Goal: Information Seeking & Learning: Learn about a topic

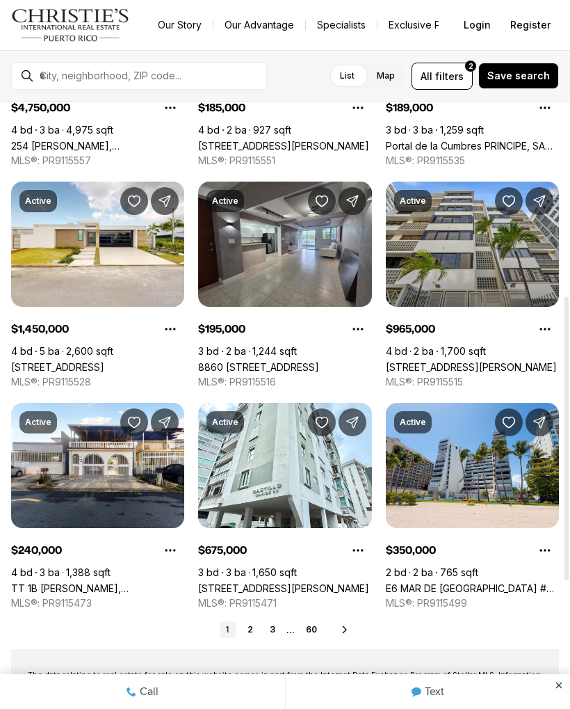
scroll to position [417, 0]
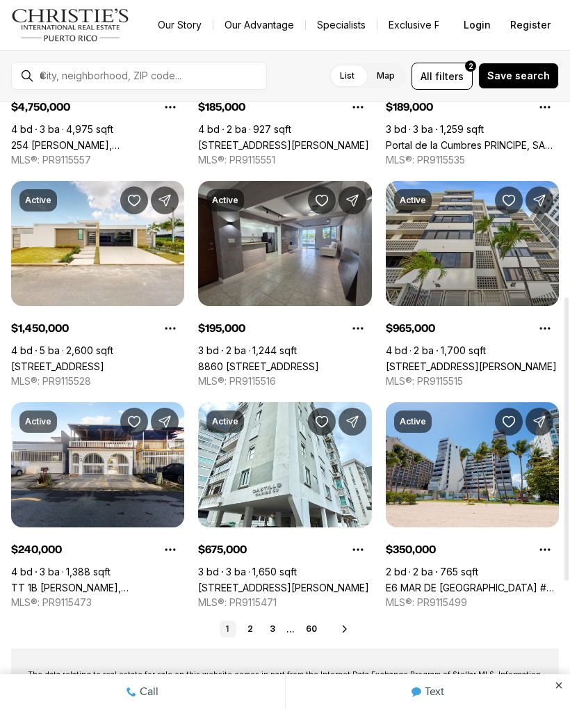
click at [281, 360] on link "8860 PASEO DEL REY #H-102, CAROLINA PR, 00987" at bounding box center [258, 366] width 121 height 12
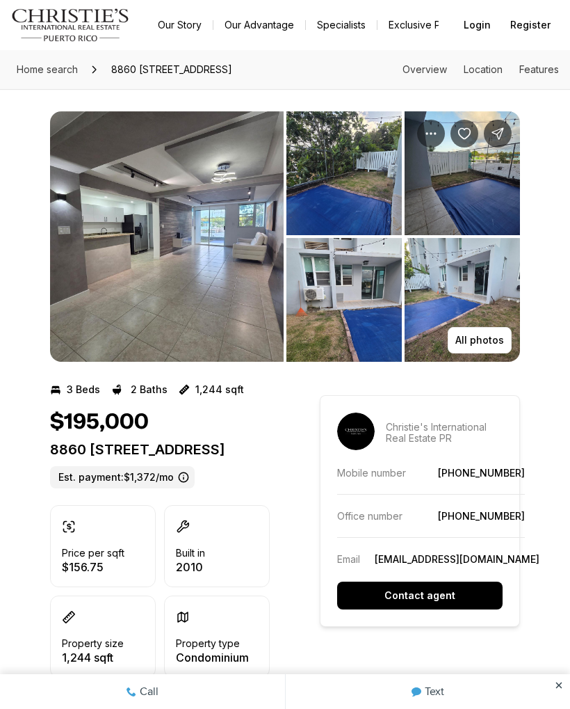
click at [232, 305] on img "View image gallery" at bounding box center [167, 236] width 234 height 250
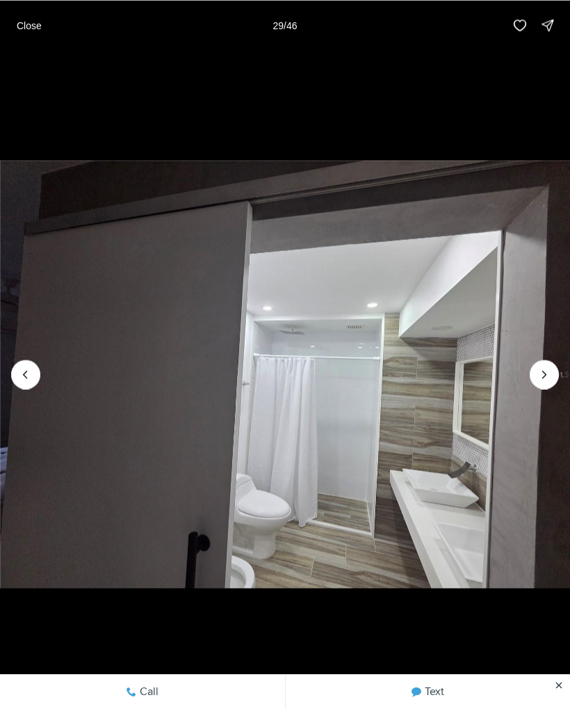
click at [33, 37] on button "Close" at bounding box center [29, 25] width 42 height 28
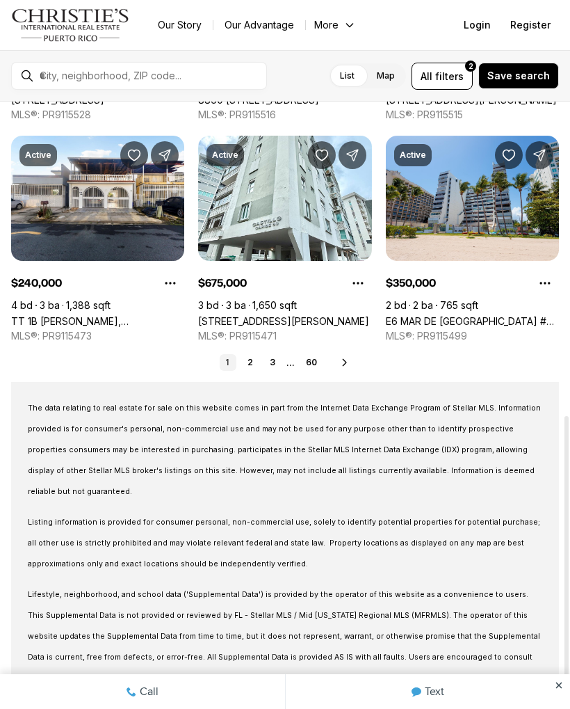
scroll to position [682, 0]
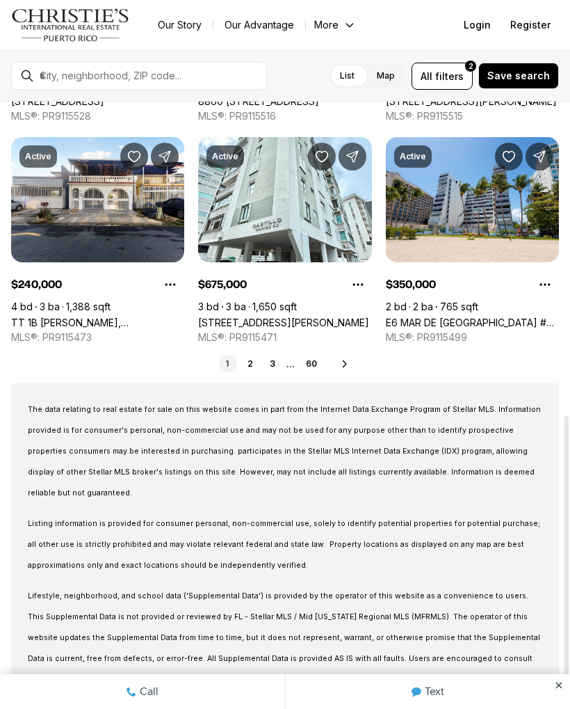
click at [253, 367] on link "2" at bounding box center [250, 363] width 17 height 17
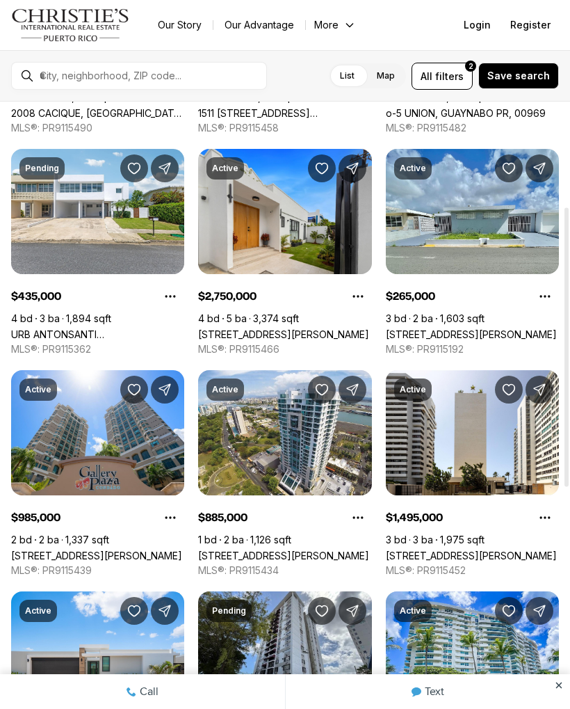
scroll to position [227, 0]
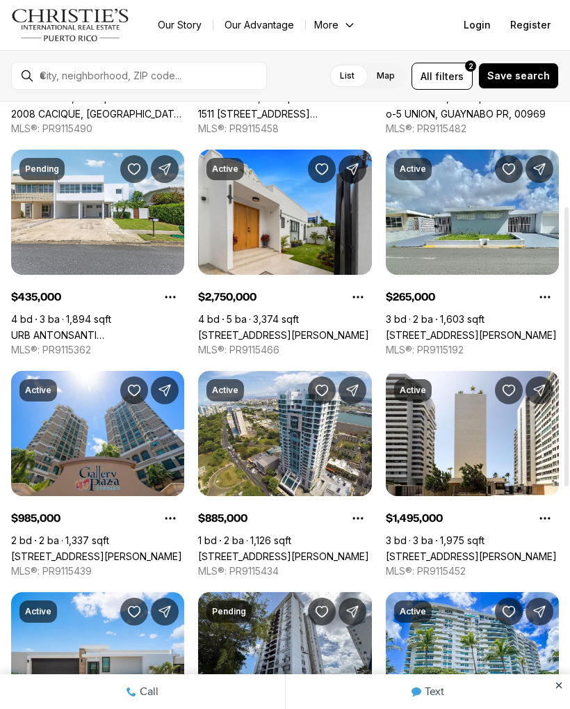
click at [479, 329] on link "[STREET_ADDRESS][PERSON_NAME]" at bounding box center [471, 335] width 171 height 12
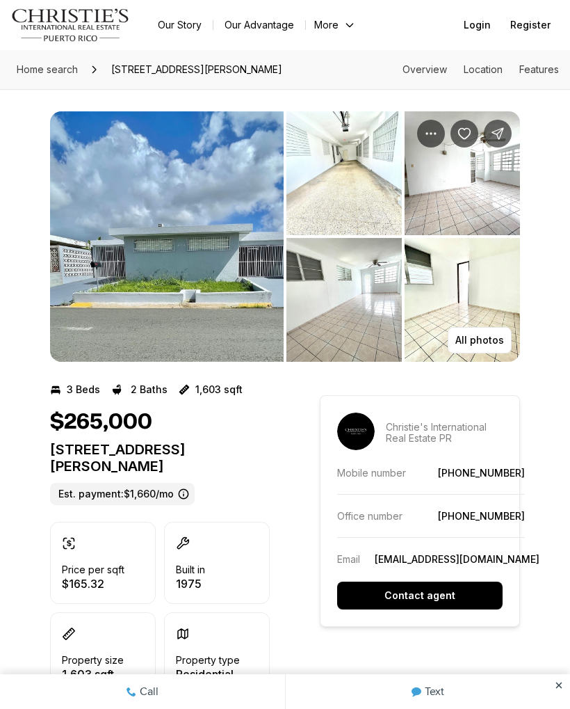
click at [216, 283] on img "View image gallery" at bounding box center [167, 236] width 234 height 250
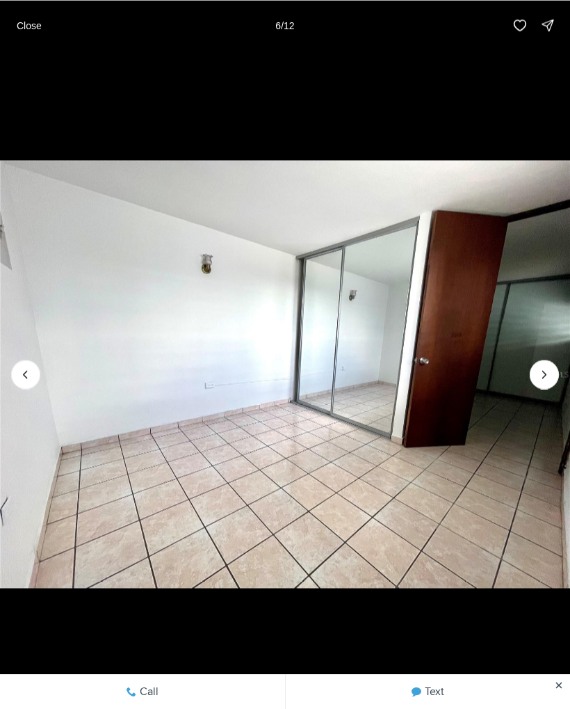
click at [37, 31] on button "Close" at bounding box center [29, 25] width 42 height 28
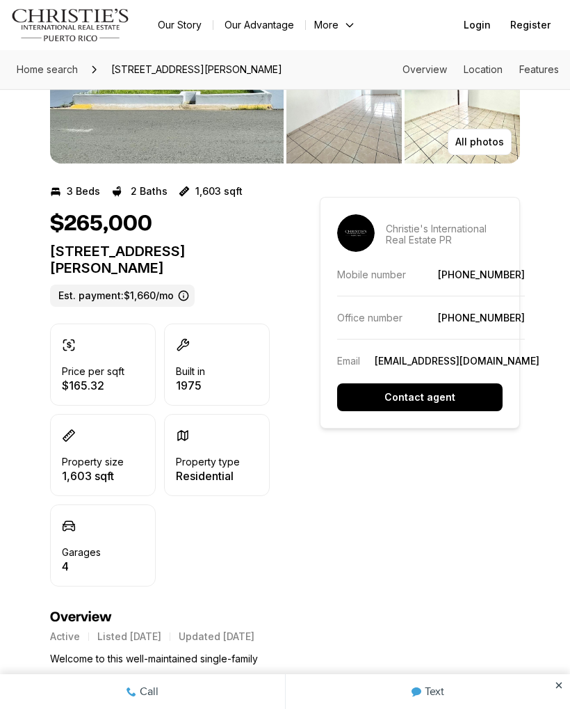
scroll to position [197, 0]
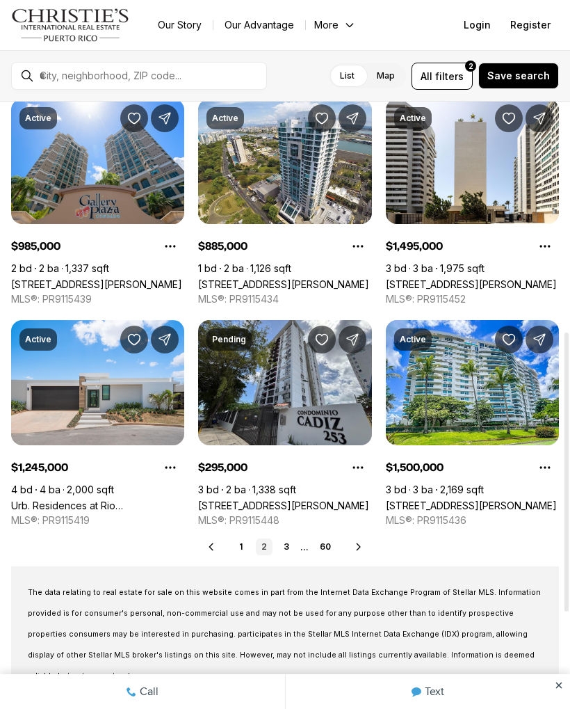
scroll to position [500, 0]
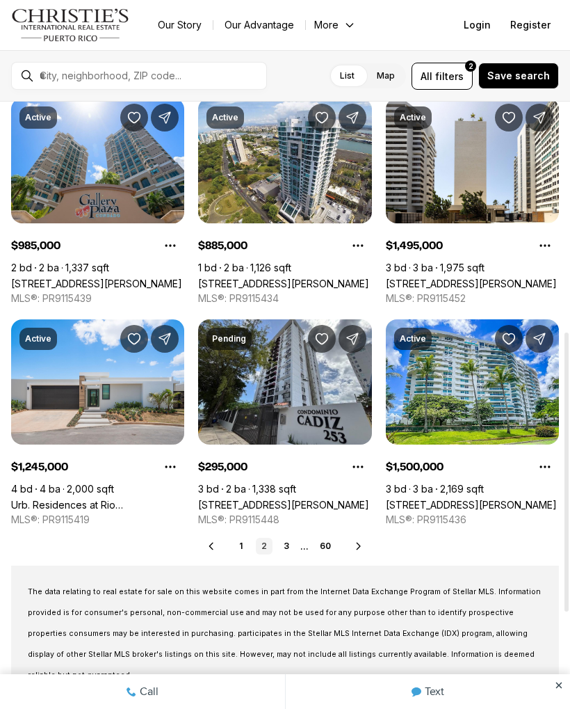
click at [287, 554] on link "3" at bounding box center [286, 546] width 17 height 17
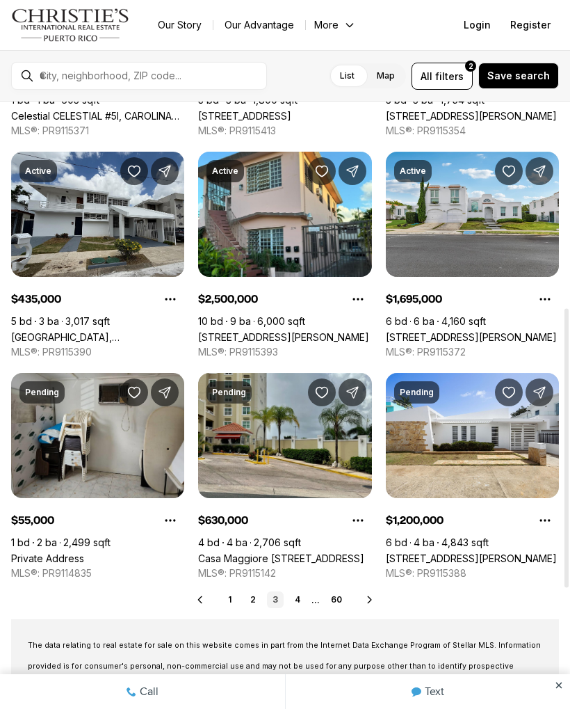
scroll to position [454, 0]
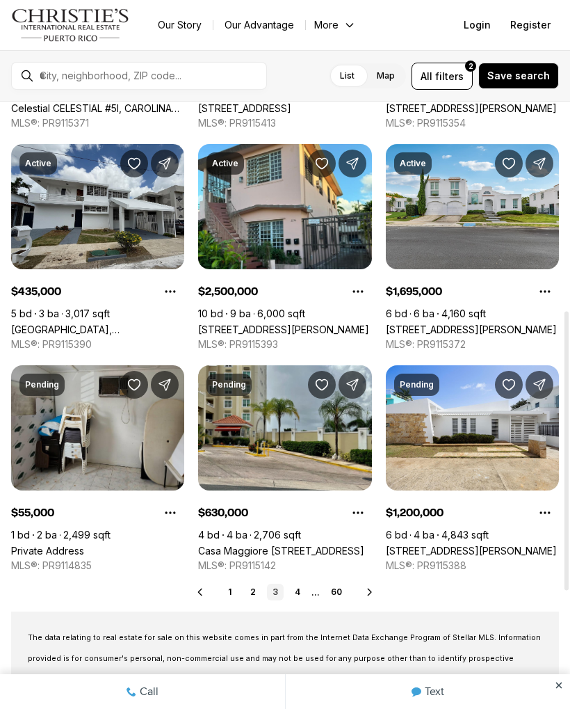
click at [298, 598] on link "4" at bounding box center [297, 592] width 17 height 17
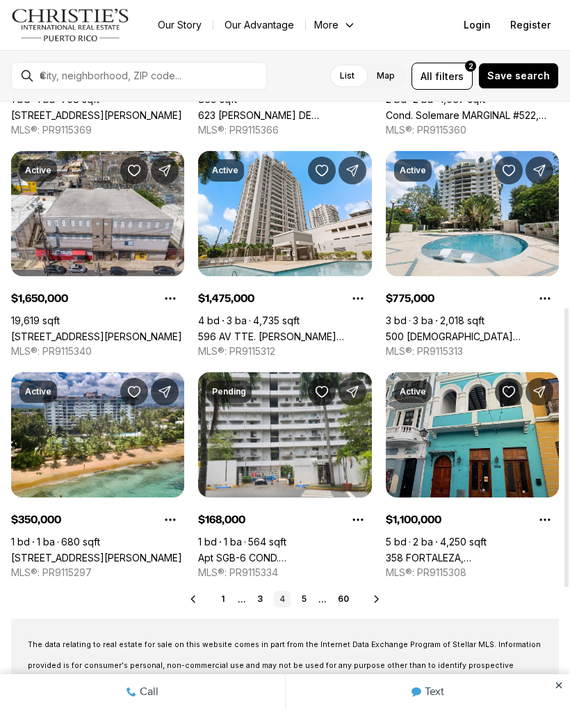
scroll to position [448, 0]
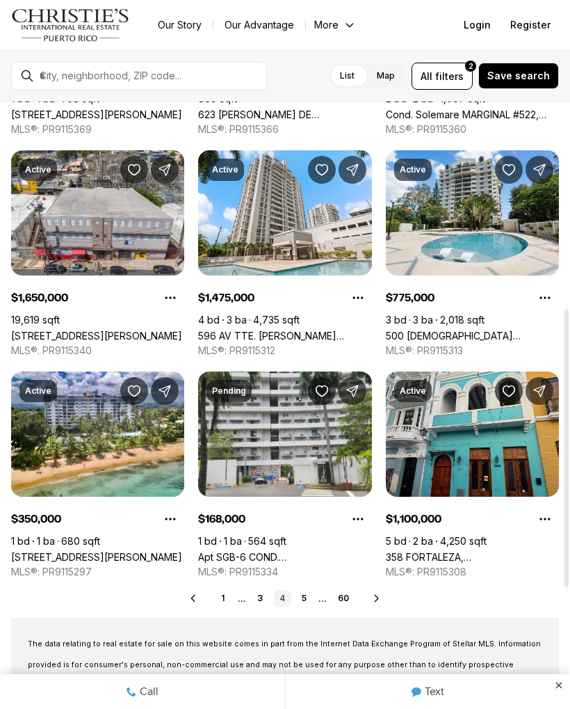
click at [305, 604] on link "5" at bounding box center [304, 598] width 17 height 17
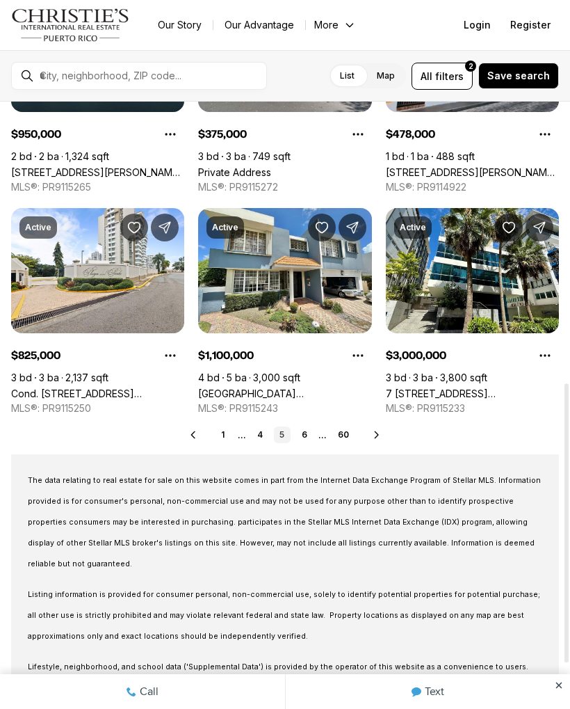
scroll to position [611, 0]
click at [311, 441] on link "6" at bounding box center [304, 434] width 17 height 17
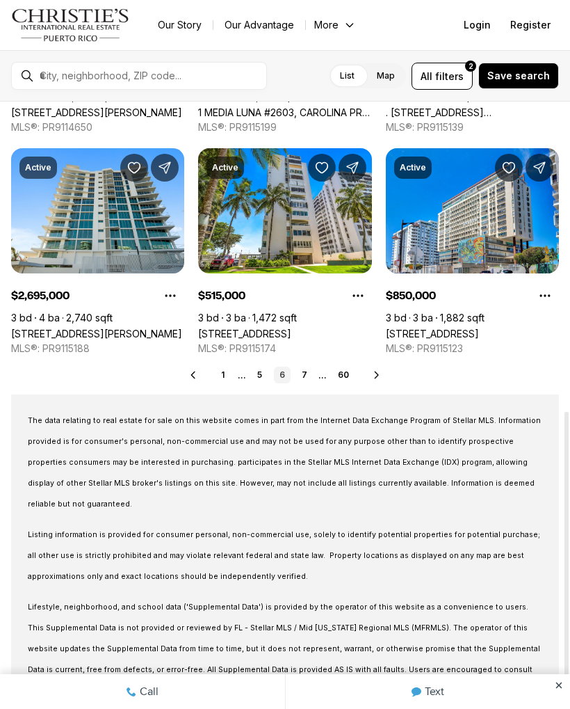
scroll to position [673, 0]
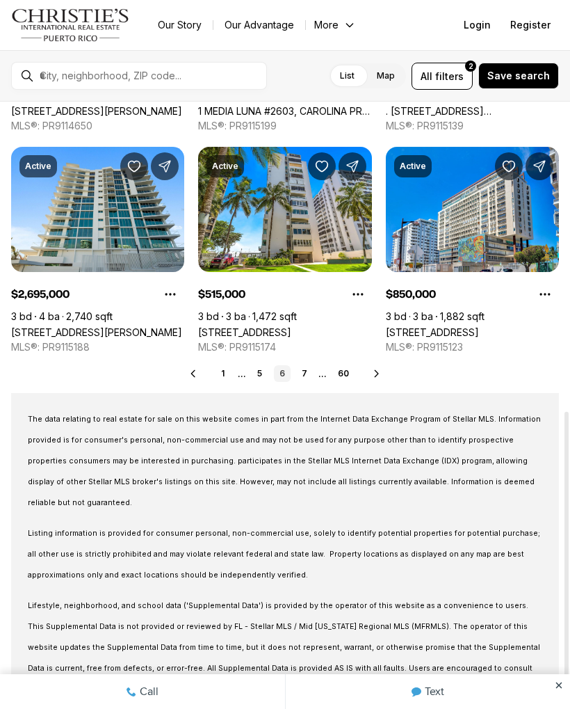
click at [300, 369] on link "7" at bounding box center [304, 373] width 17 height 17
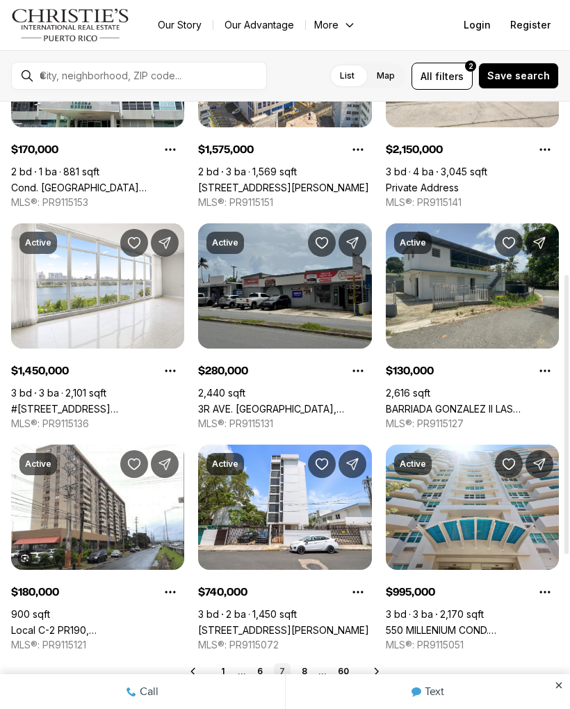
scroll to position [381, 0]
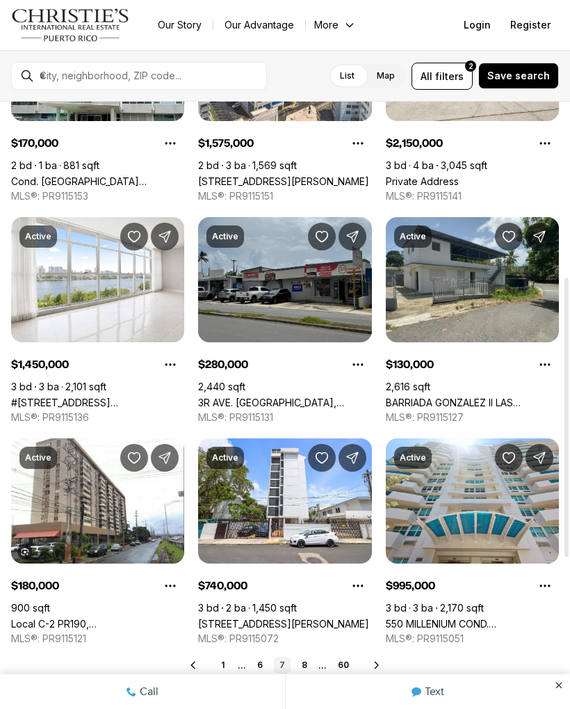
click at [304, 675] on link "Text" at bounding box center [428, 691] width 285 height 35
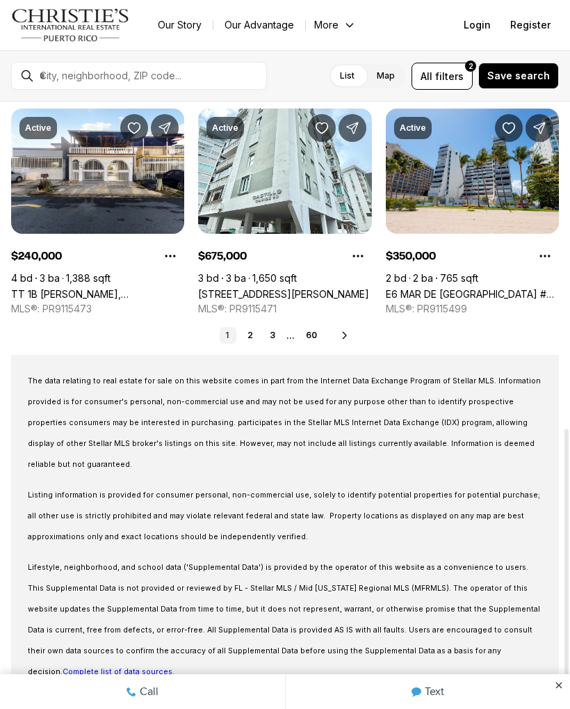
scroll to position [710, 0]
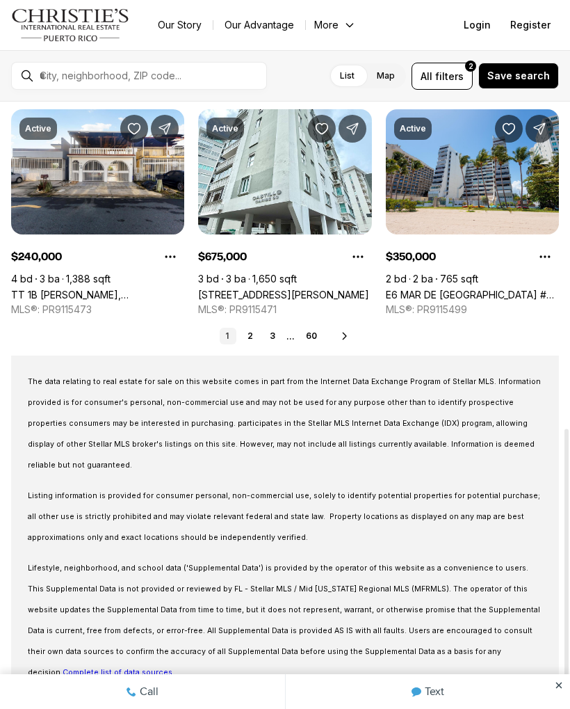
click at [460, 84] on button "All filters 2" at bounding box center [442, 76] width 61 height 27
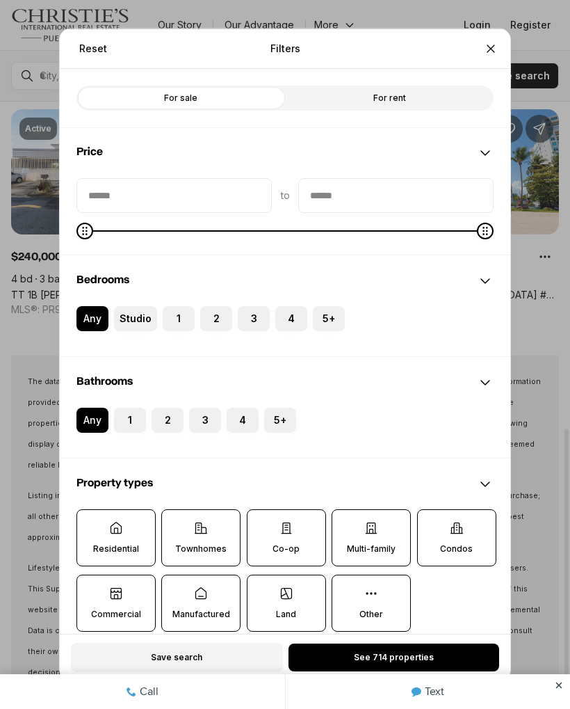
click at [213, 314] on button "2" at bounding box center [207, 312] width 14 height 14
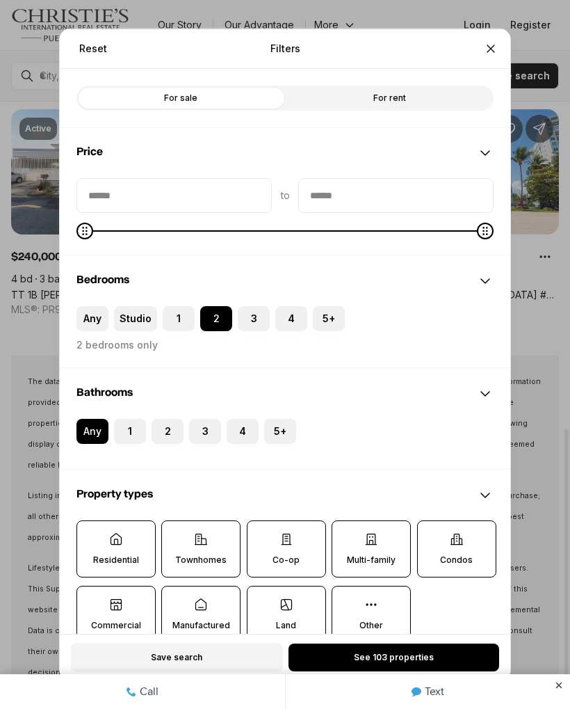
click at [161, 432] on button "2" at bounding box center [159, 425] width 14 height 14
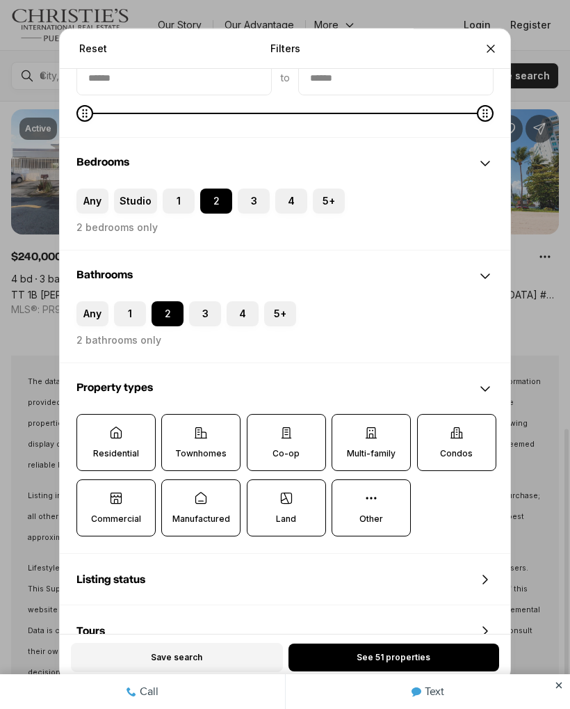
scroll to position [125, 0]
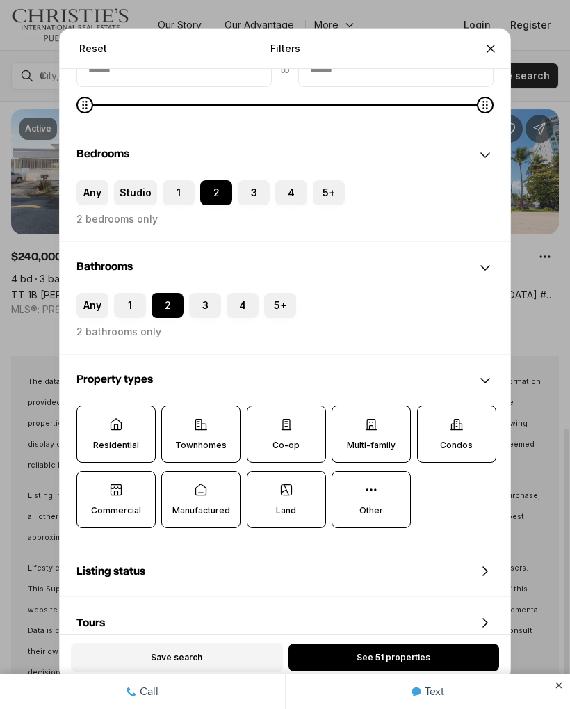
click at [222, 435] on label "Townhomes" at bounding box center [200, 434] width 79 height 57
click at [176, 420] on button "Townhomes" at bounding box center [169, 413] width 14 height 14
click at [461, 431] on icon at bounding box center [457, 424] width 14 height 14
click at [432, 420] on button "Condos" at bounding box center [425, 413] width 14 height 14
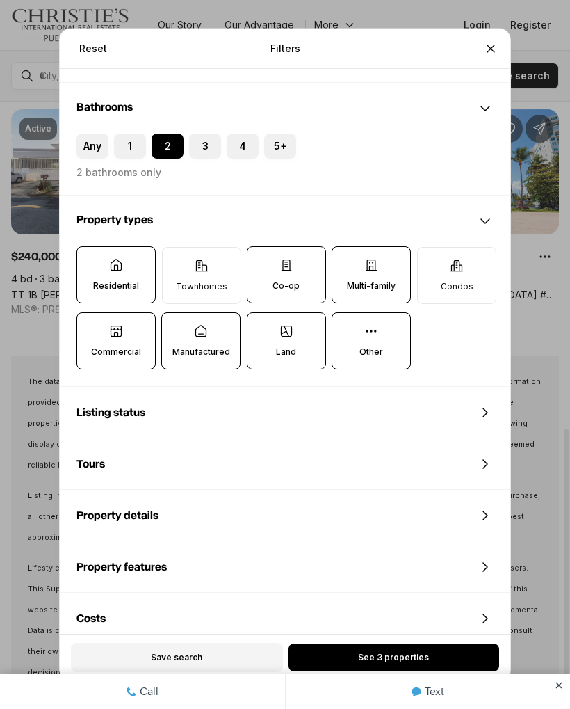
scroll to position [294, 0]
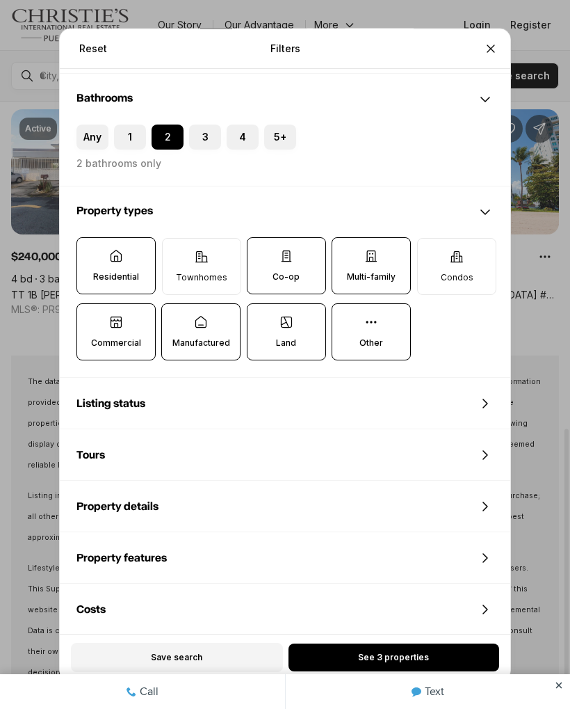
click at [410, 652] on span "See 3 properties" at bounding box center [393, 657] width 71 height 11
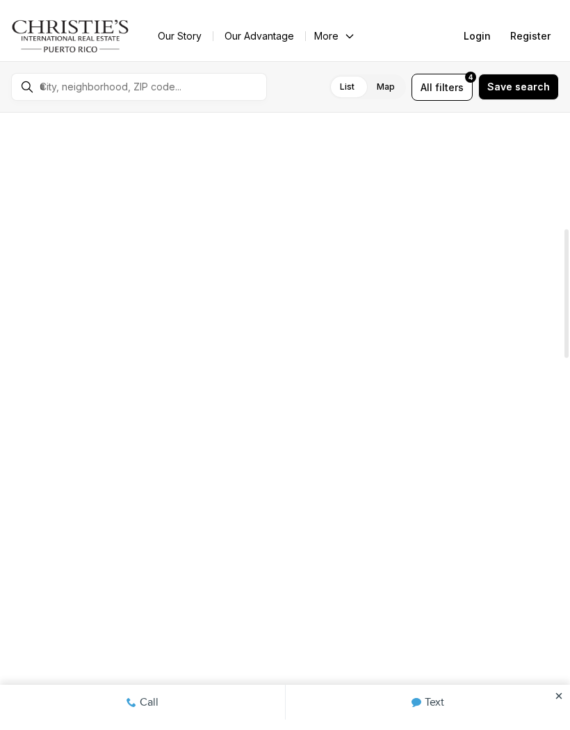
scroll to position [19, 0]
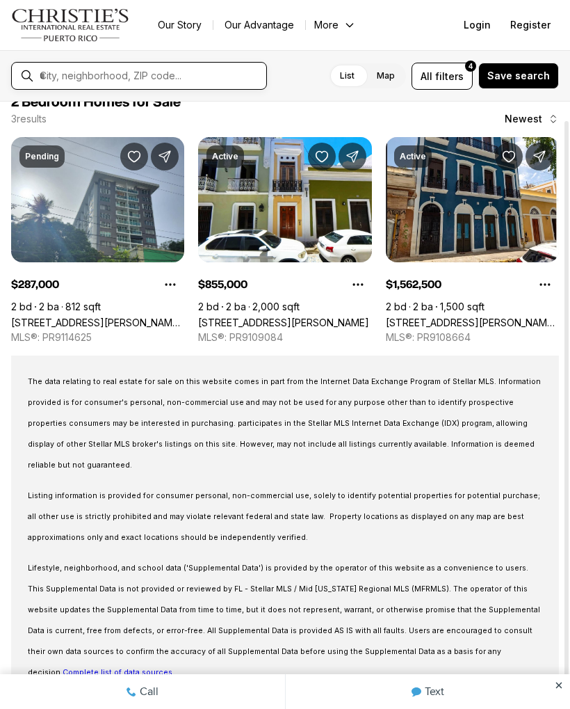
click at [209, 82] on input "text" at bounding box center [150, 76] width 221 height 13
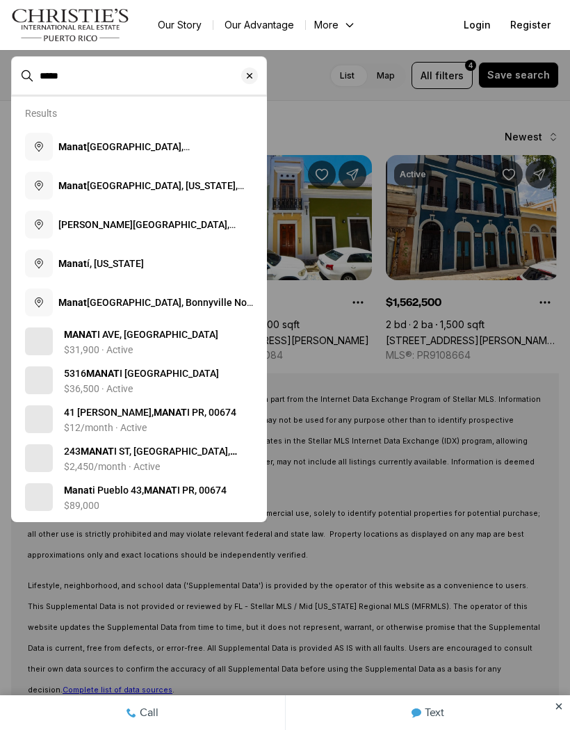
click at [150, 272] on button "Manat í, Puerto Rico" at bounding box center [138, 263] width 239 height 39
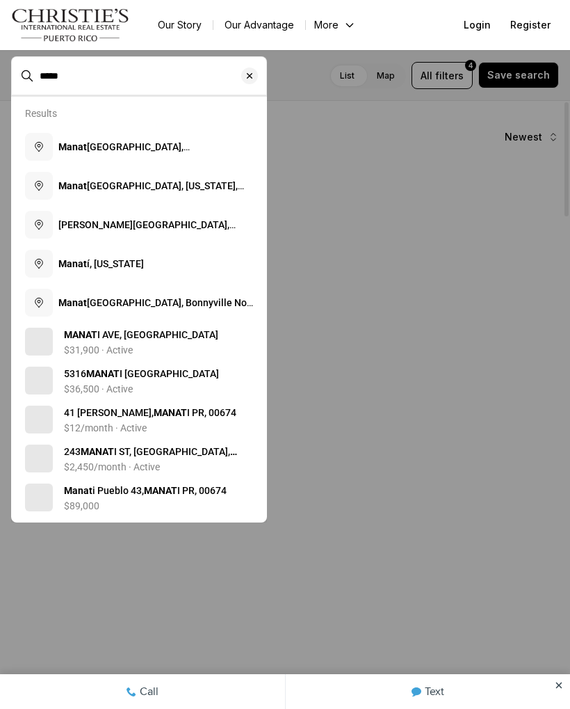
type input "**********"
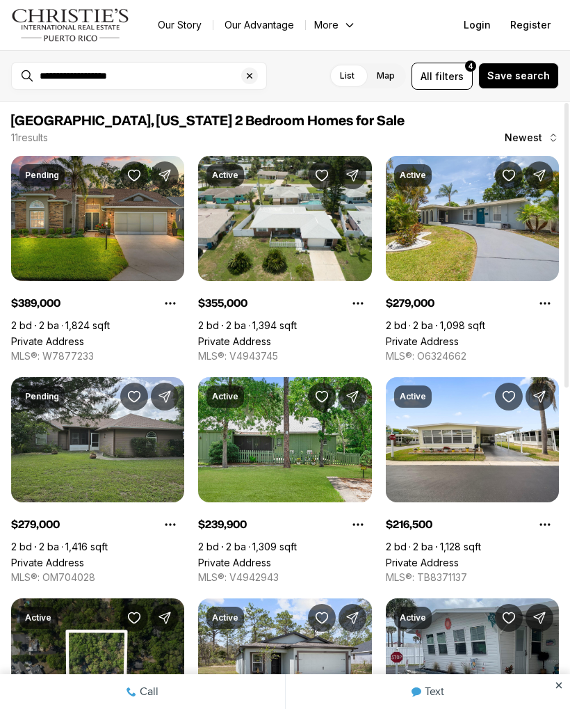
click at [459, 335] on link "Private Address" at bounding box center [422, 341] width 73 height 12
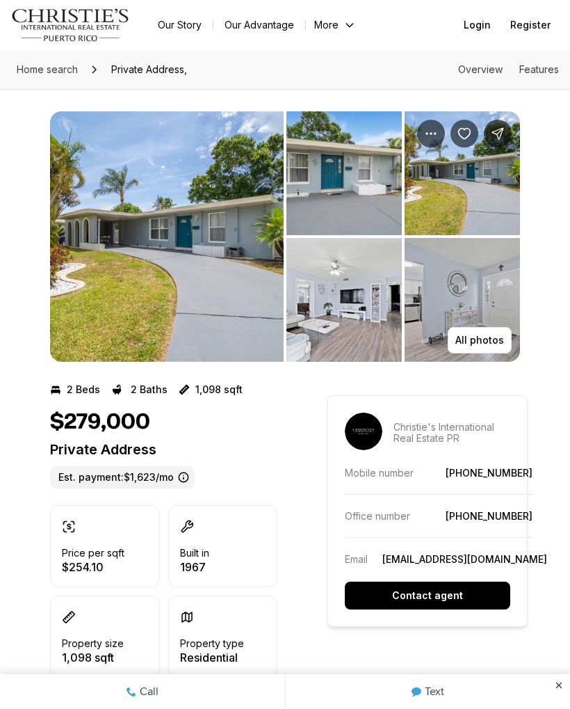
click at [243, 307] on img "View image gallery" at bounding box center [167, 236] width 234 height 250
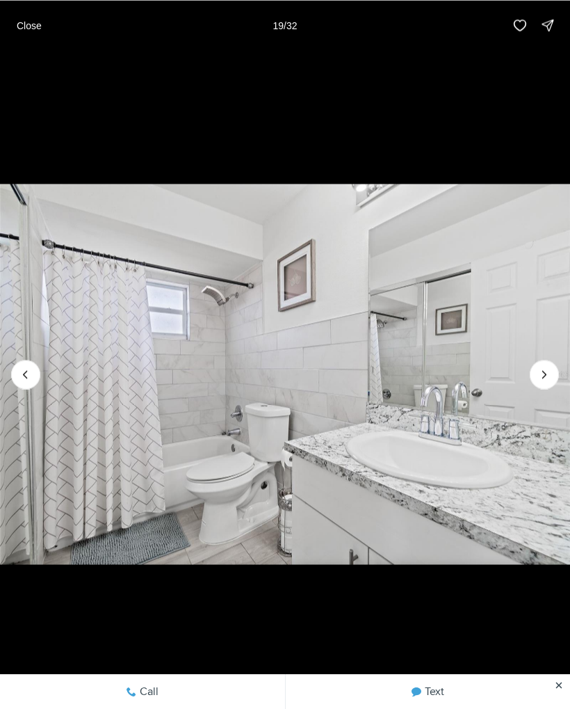
click at [38, 34] on button "Close" at bounding box center [29, 25] width 42 height 28
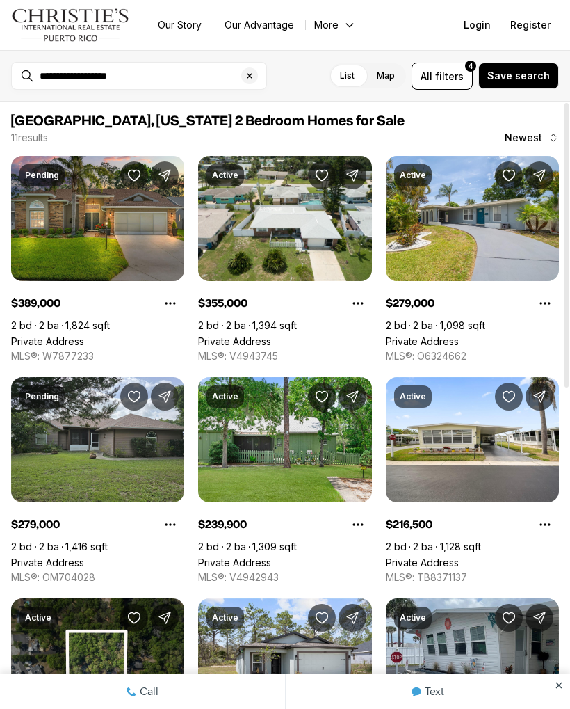
click at [348, 29] on icon "Main navigation" at bounding box center [349, 24] width 11 height 11
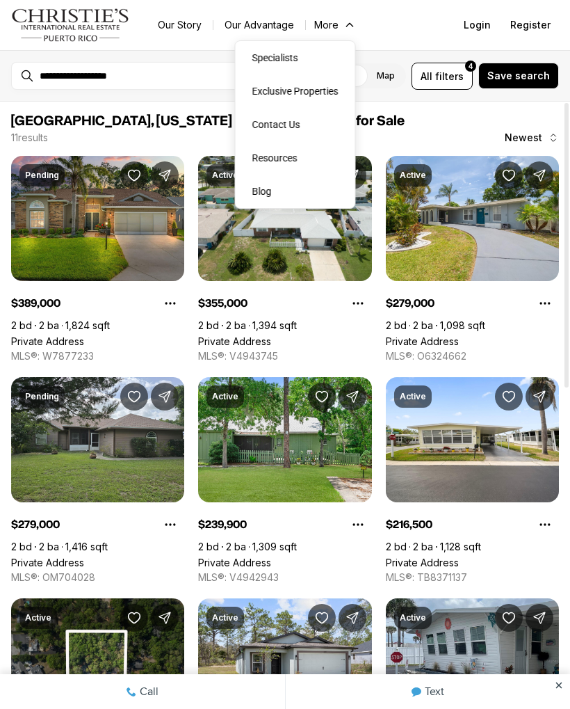
click at [177, 33] on link "Our Story" at bounding box center [180, 24] width 66 height 19
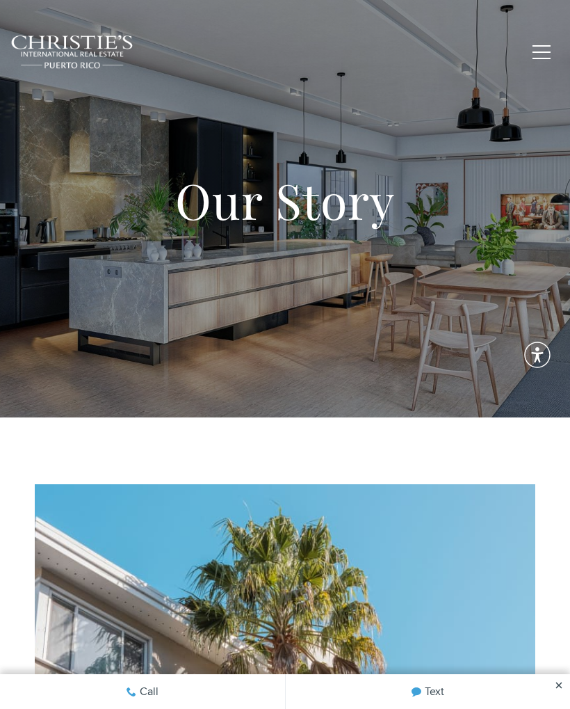
click at [534, 51] on span "button" at bounding box center [542, 51] width 18 height 1
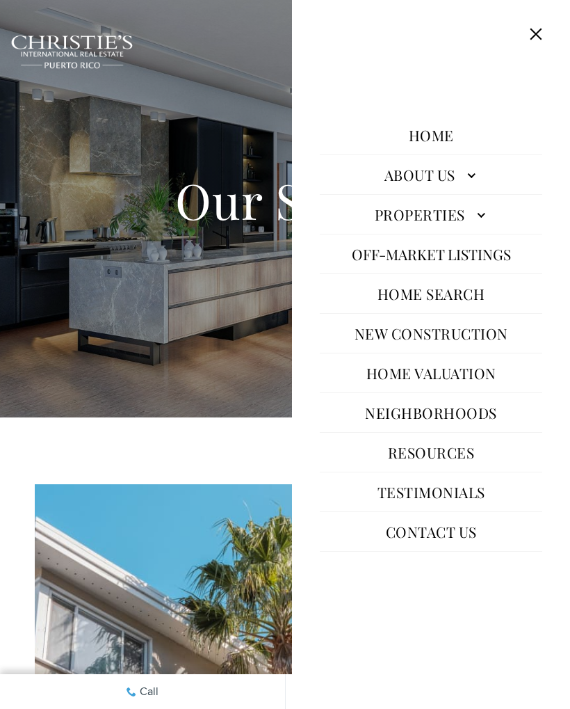
click at [466, 334] on link "New Construction" at bounding box center [432, 332] width 168 height 33
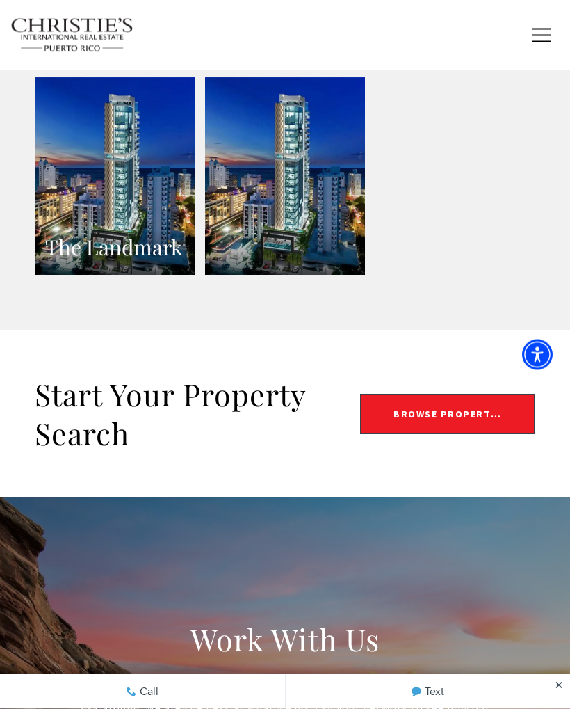
scroll to position [1090, 0]
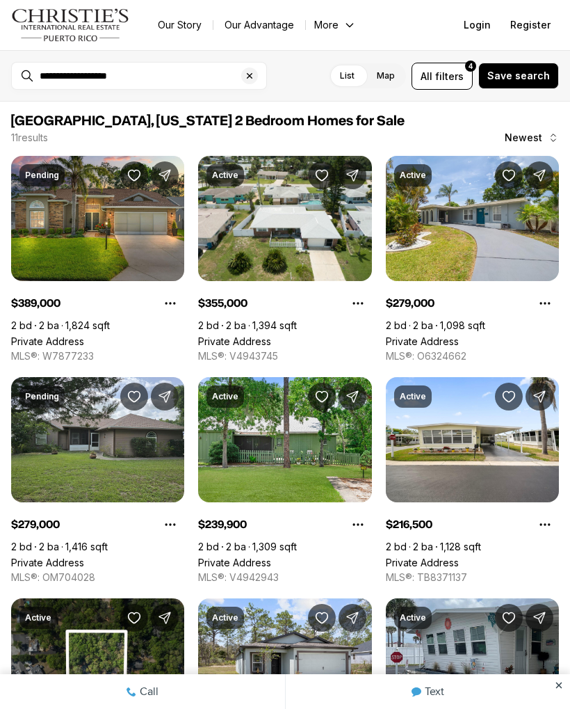
click at [269, 335] on link "Private Address" at bounding box center [234, 341] width 73 height 12
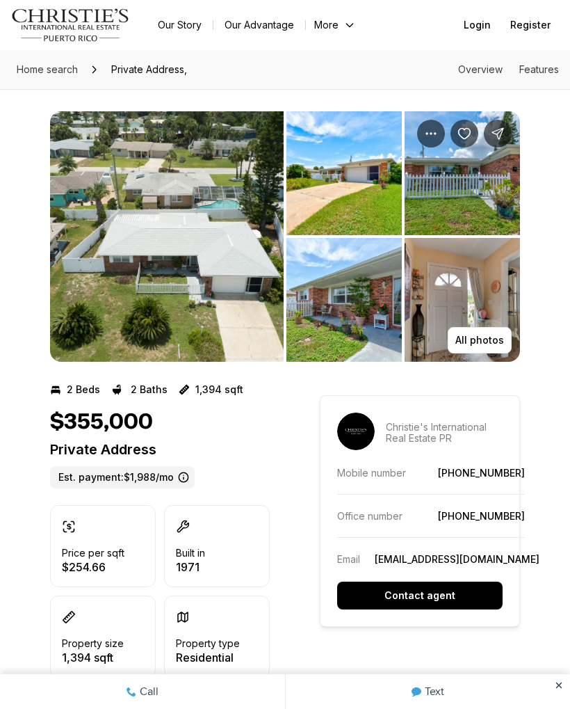
click at [215, 311] on img "View image gallery" at bounding box center [167, 236] width 234 height 250
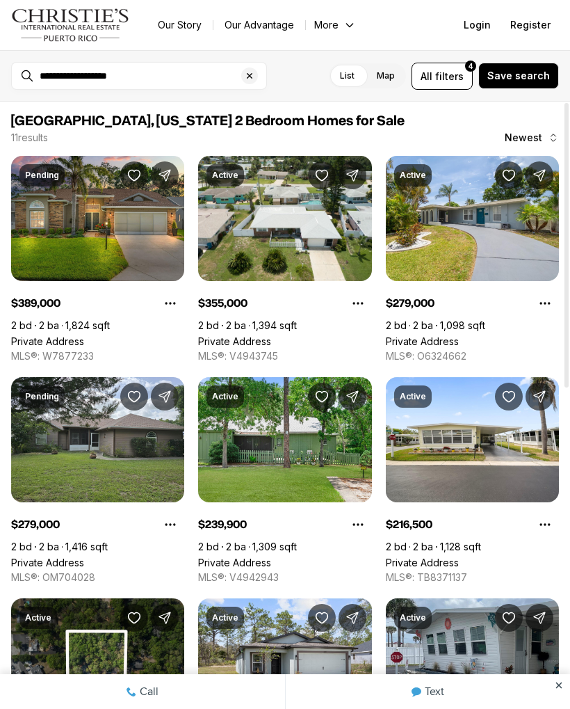
click at [459, 79] on span "filters" at bounding box center [449, 76] width 29 height 15
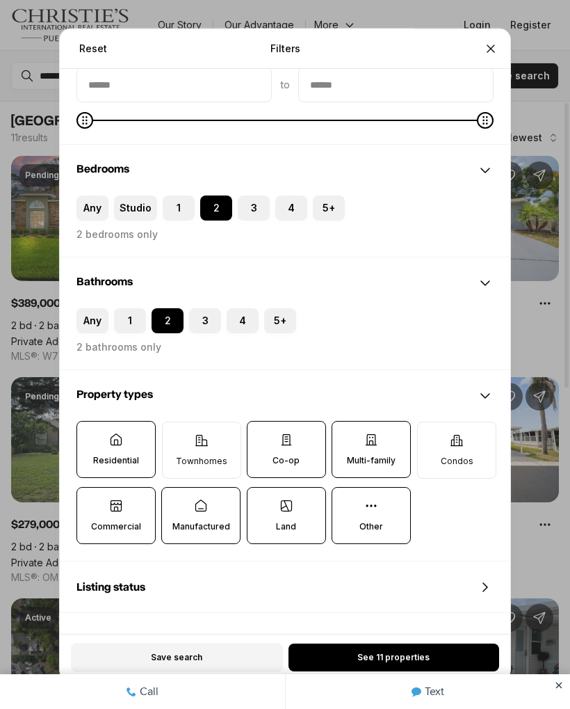
scroll to position [113, 0]
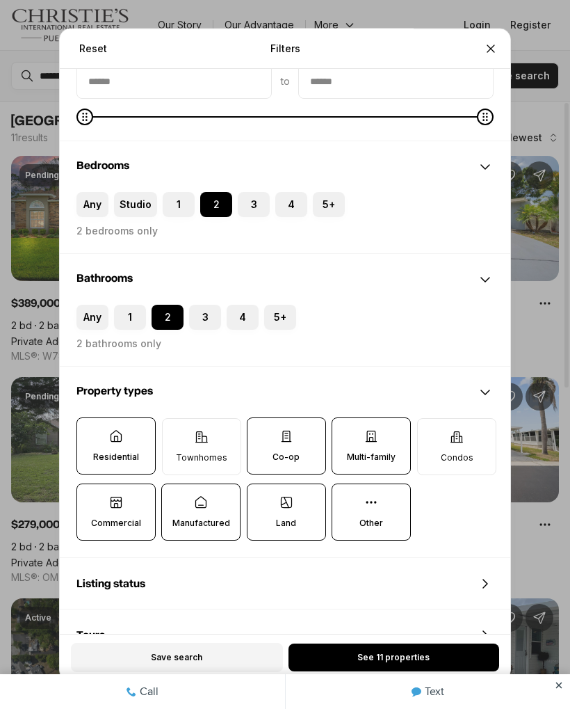
click at [301, 525] on label "Land" at bounding box center [286, 511] width 79 height 57
click at [262, 498] on button "Land" at bounding box center [255, 491] width 14 height 14
click at [296, 524] on p "Land" at bounding box center [287, 523] width 20 height 11
click at [262, 499] on button "Land" at bounding box center [255, 492] width 14 height 14
click at [298, 455] on p "Co-op" at bounding box center [286, 456] width 27 height 11
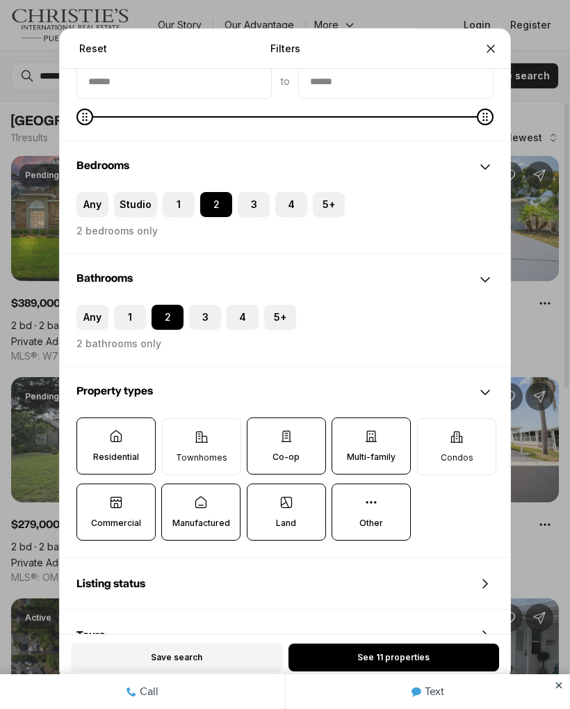
click at [262, 432] on button "Co-op" at bounding box center [255, 425] width 14 height 14
click at [127, 455] on p "Residential" at bounding box center [116, 456] width 46 height 11
click at [91, 432] on button "Residential" at bounding box center [84, 425] width 14 height 14
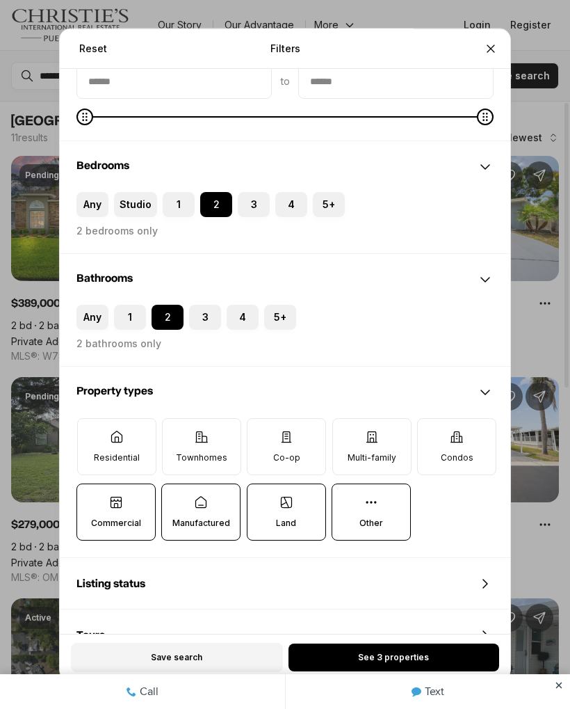
click at [211, 522] on p "Manufactured" at bounding box center [202, 523] width 58 height 11
click at [176, 498] on button "Manufactured" at bounding box center [169, 491] width 14 height 14
click at [119, 525] on p "Commercial" at bounding box center [116, 523] width 50 height 11
click at [91, 498] on button "Commercial" at bounding box center [84, 491] width 14 height 14
click at [395, 512] on label "Other" at bounding box center [371, 511] width 79 height 57
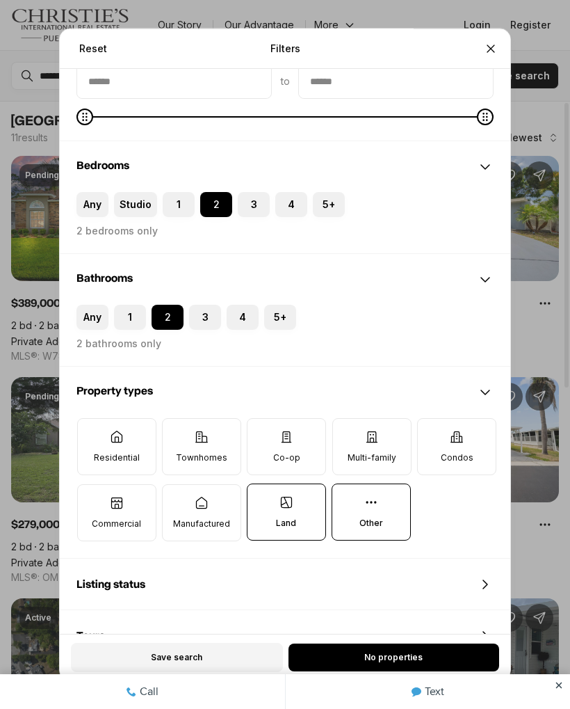
click at [346, 498] on button "Other" at bounding box center [339, 491] width 14 height 14
click at [97, 217] on label "Any" at bounding box center [93, 204] width 32 height 25
click at [90, 206] on button "Any" at bounding box center [84, 199] width 14 height 14
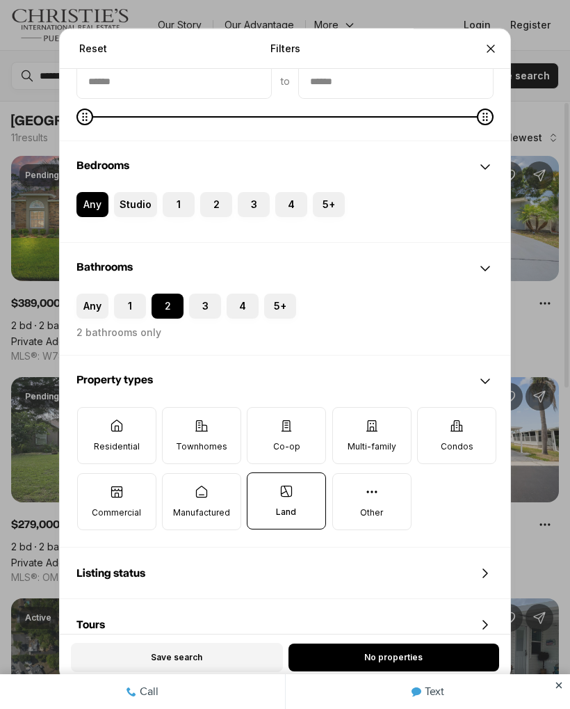
click at [86, 334] on label "2 bathrooms only" at bounding box center [119, 332] width 85 height 11
click at [495, 52] on icon "Close" at bounding box center [491, 48] width 14 height 14
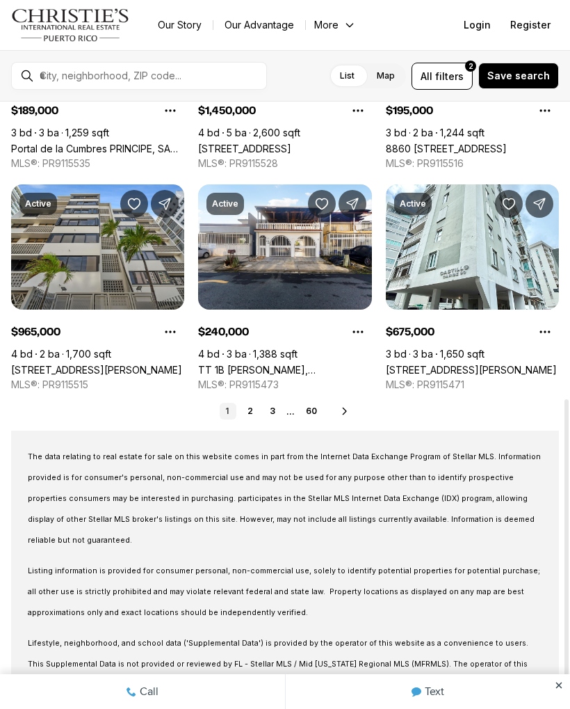
scroll to position [636, 0]
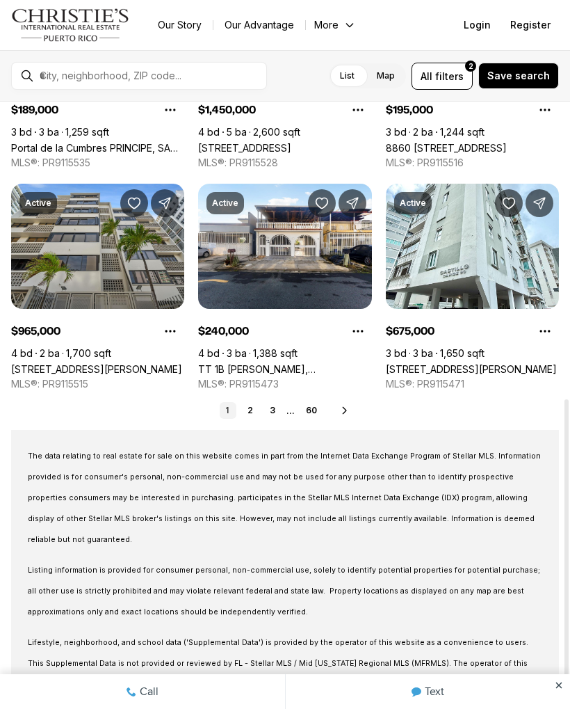
click at [251, 416] on link "2" at bounding box center [250, 410] width 17 height 17
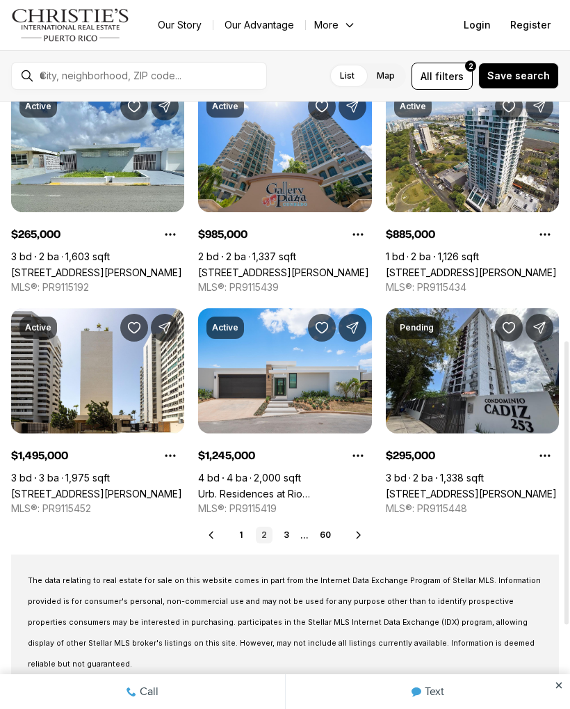
scroll to position [511, 0]
click at [285, 542] on link "3" at bounding box center [286, 535] width 17 height 17
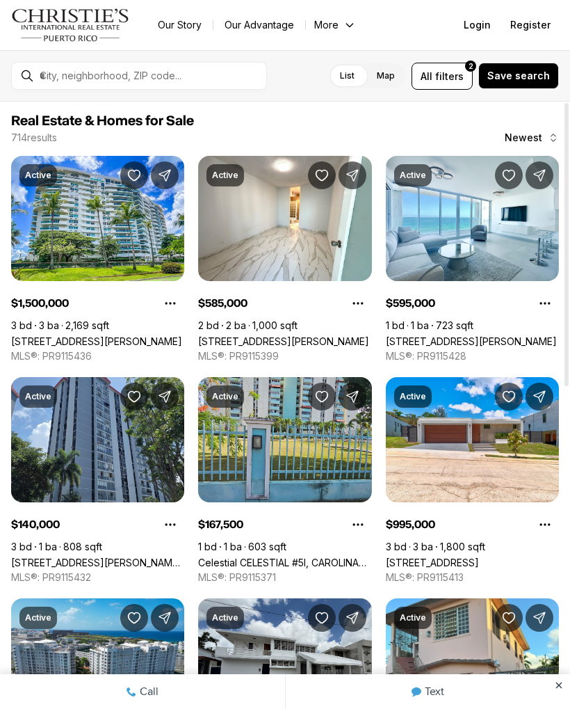
click at [478, 335] on link "[STREET_ADDRESS][PERSON_NAME]" at bounding box center [471, 341] width 171 height 12
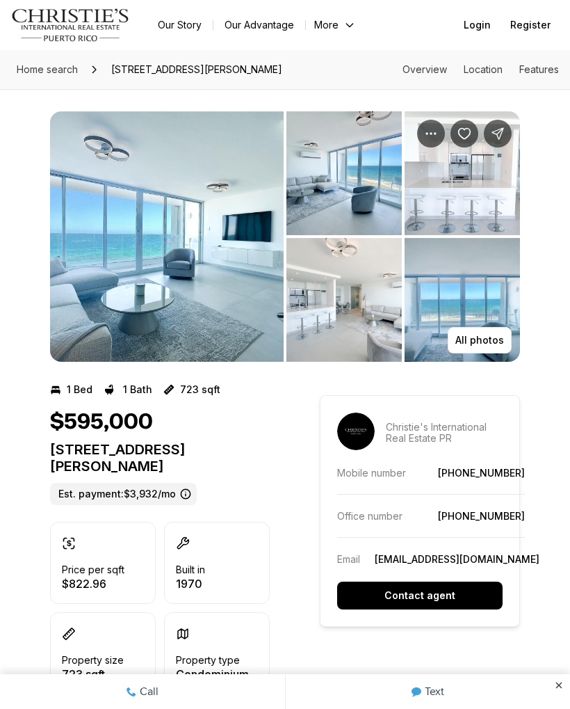
click at [230, 316] on img "View image gallery" at bounding box center [167, 236] width 234 height 250
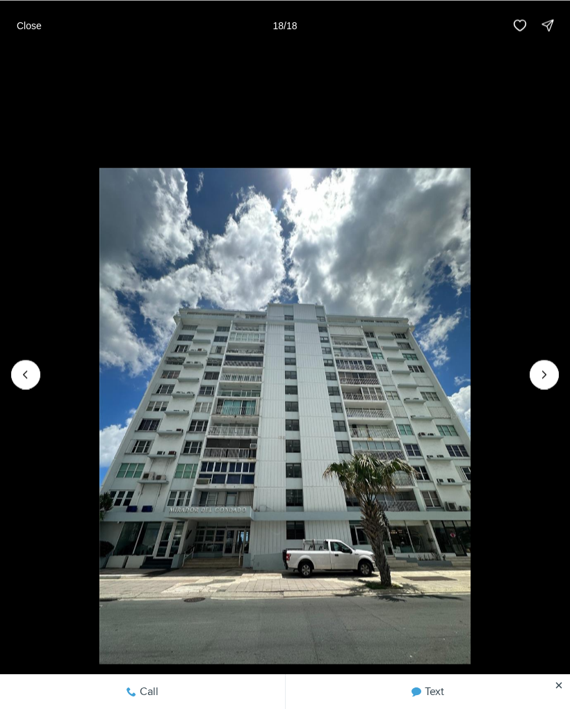
click at [44, 35] on button "Close" at bounding box center [29, 25] width 42 height 28
